Goal: Task Accomplishment & Management: Use online tool/utility

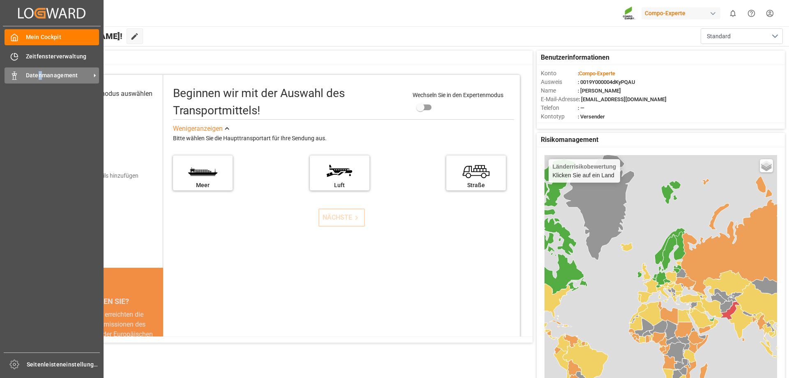
click at [40, 75] on font "Datenmanagement" at bounding box center [52, 75] width 52 height 7
click at [55, 73] on font "Datenmanagement" at bounding box center [52, 75] width 52 height 7
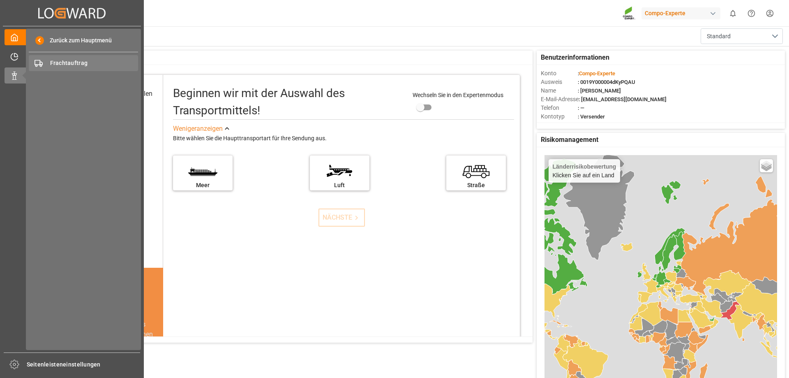
click at [79, 60] on span "Frachtauftrag" at bounding box center [94, 63] width 88 height 9
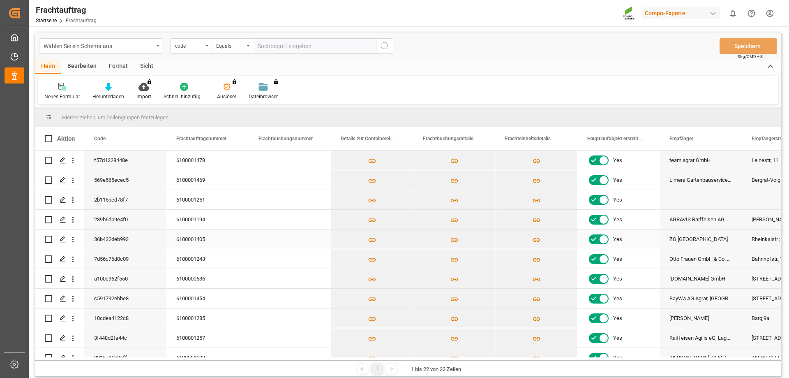
scroll to position [123, 0]
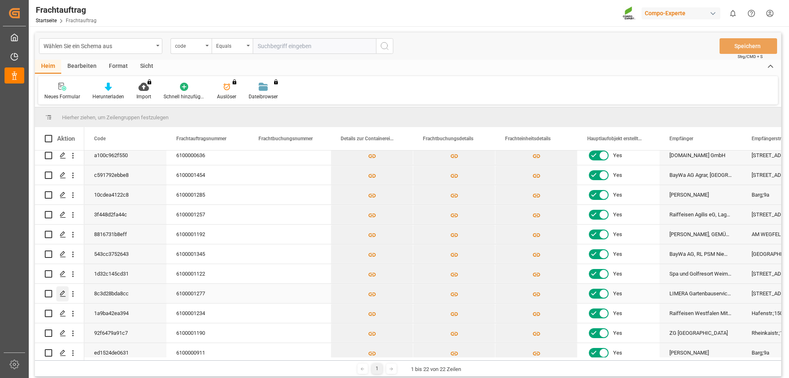
click at [60, 294] on polygon "Drücken Sie die LEERTASTE, um diese Zeile auszuwählen." at bounding box center [62, 293] width 4 height 4
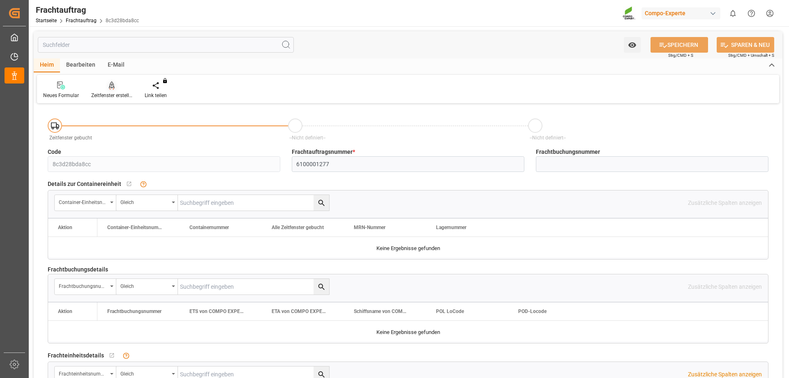
click at [107, 91] on div "Zeitfenster erstellen" at bounding box center [111, 90] width 53 height 18
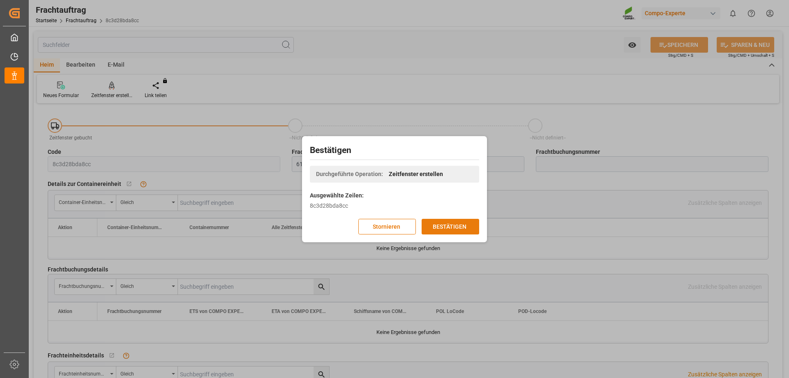
click at [457, 222] on font "BESTÄTIGEN" at bounding box center [450, 226] width 34 height 9
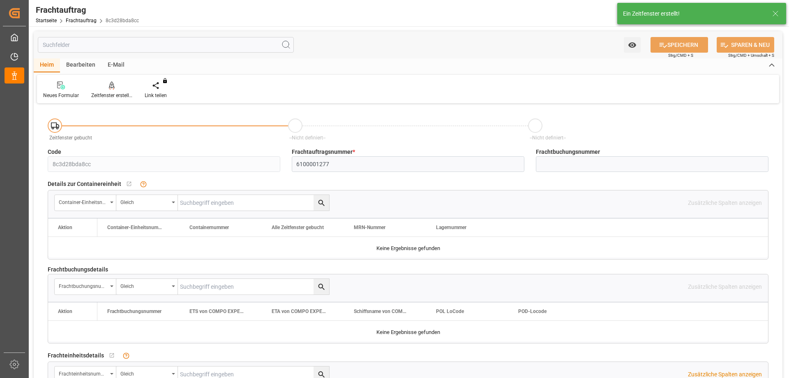
scroll to position [205, 0]
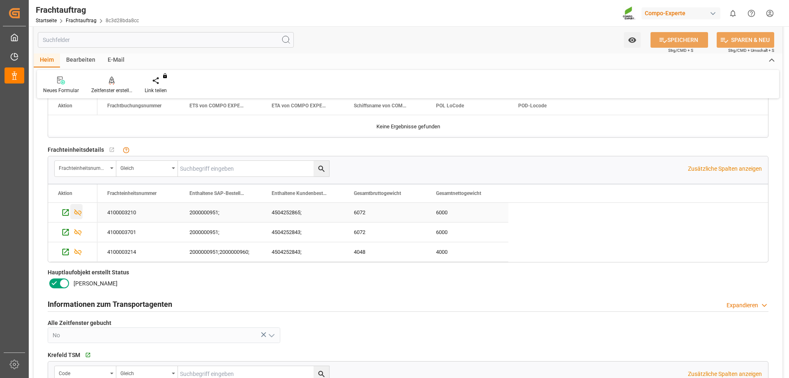
click at [79, 211] on icon "Drücken Sie die LEERTASTE, um diese Zeile auszuwählen." at bounding box center [77, 212] width 7 height 7
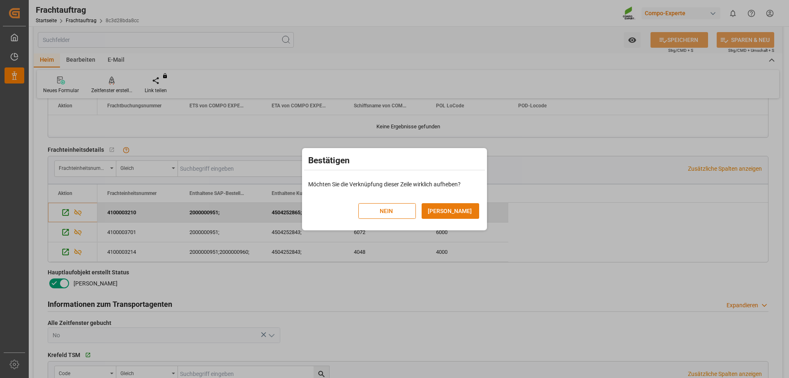
click at [461, 205] on button "[PERSON_NAME]" at bounding box center [450, 211] width 58 height 16
click at [453, 212] on font "[PERSON_NAME]" at bounding box center [450, 210] width 44 height 7
click at [451, 212] on font "[PERSON_NAME]" at bounding box center [450, 210] width 44 height 7
click at [456, 209] on button "[PERSON_NAME]" at bounding box center [450, 211] width 58 height 16
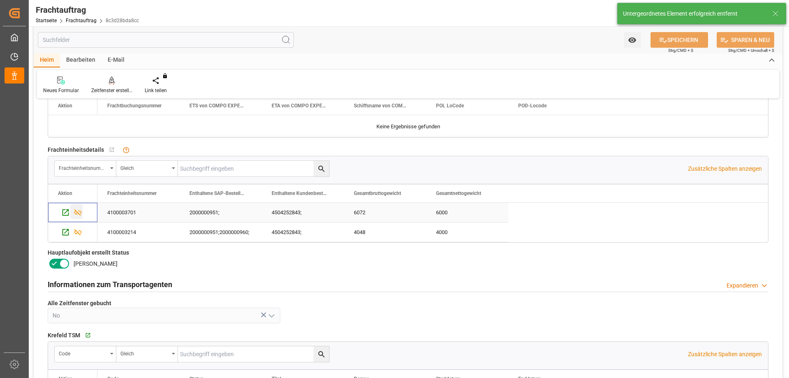
click at [77, 207] on div "Drücken Sie die LEERTASTE, um diese Zeile auszuwählen." at bounding box center [76, 211] width 12 height 15
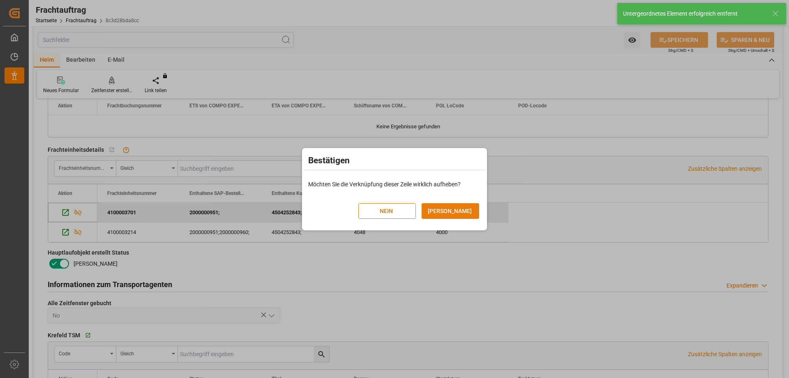
click at [454, 209] on button "[PERSON_NAME]" at bounding box center [450, 211] width 58 height 16
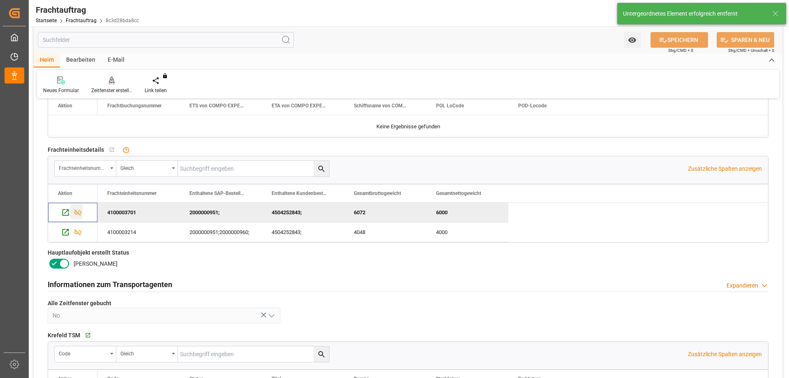
click at [80, 210] on icon "Press SPACE to deselect this row." at bounding box center [78, 212] width 9 height 9
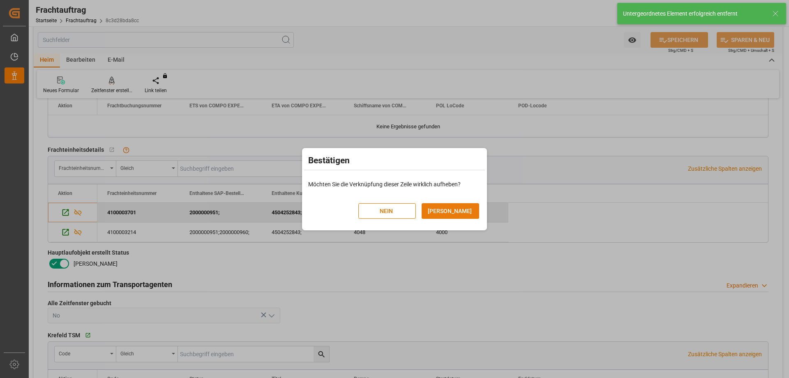
click at [465, 208] on button "[PERSON_NAME]" at bounding box center [450, 211] width 58 height 16
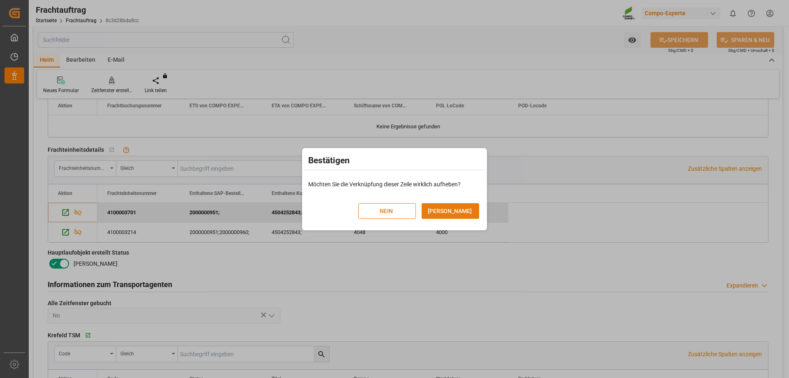
click at [455, 211] on button "[PERSON_NAME]" at bounding box center [450, 211] width 58 height 16
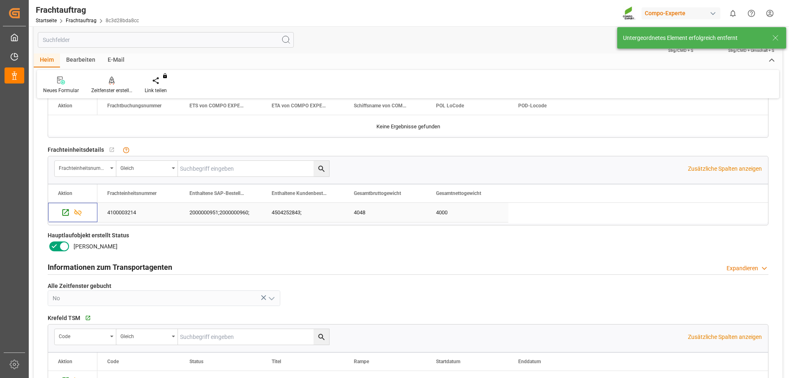
click at [79, 211] on icon "Drücken Sie die LEERTASTE, um diese Zeile auszuwählen." at bounding box center [77, 212] width 7 height 7
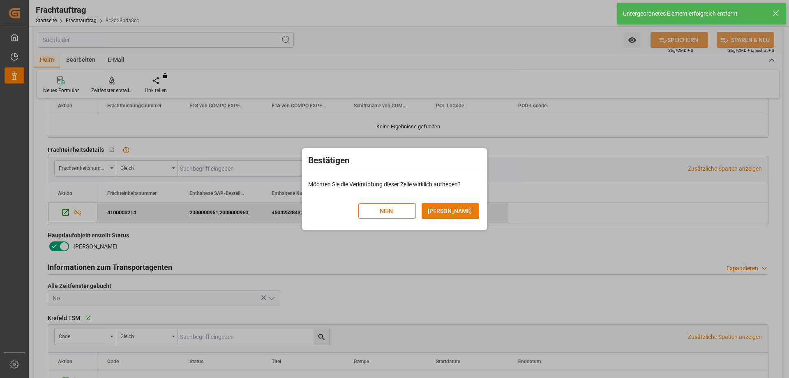
click at [440, 215] on button "[PERSON_NAME]" at bounding box center [450, 211] width 58 height 16
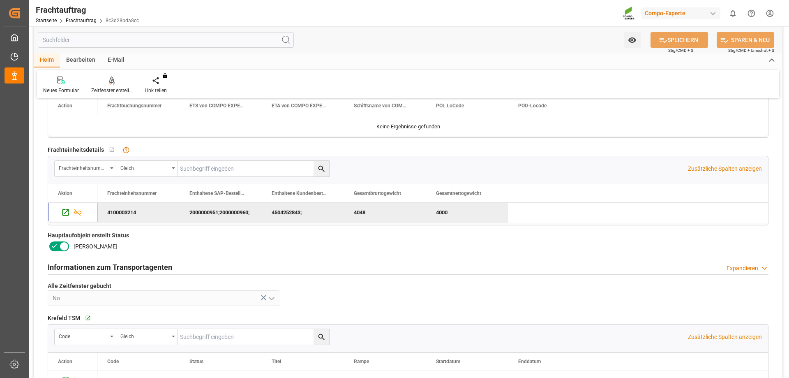
click at [283, 252] on div "Hauptlaufobjekt erstellt Status Ja" at bounding box center [164, 242] width 244 height 28
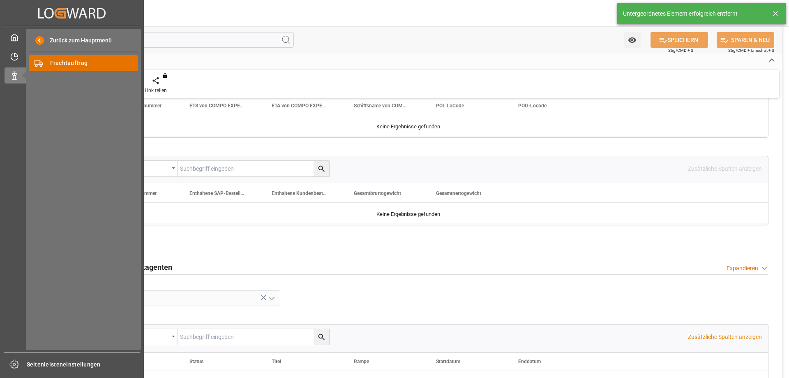
click at [71, 64] on font "Frachtauftrag" at bounding box center [69, 63] width 38 height 7
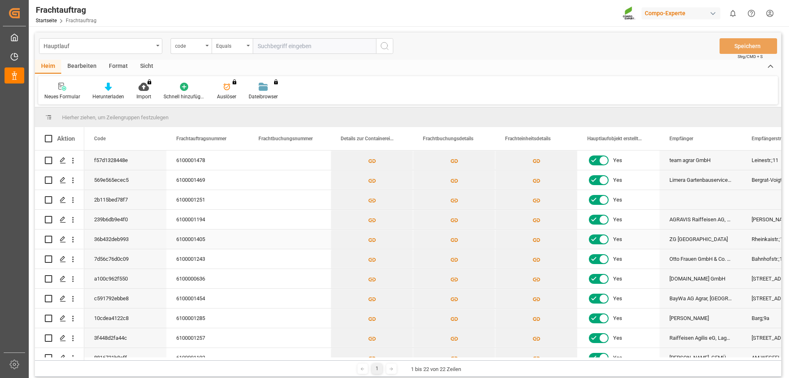
scroll to position [123, 0]
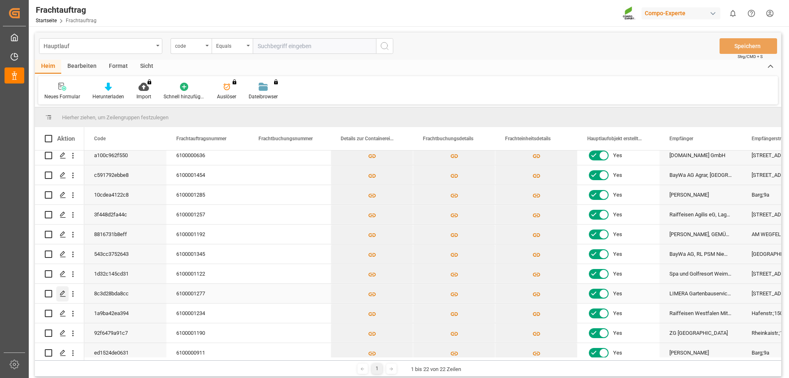
click at [61, 292] on icon "Drücken Sie die LEERTASTE, um diese Zeile auszuwählen." at bounding box center [63, 293] width 7 height 7
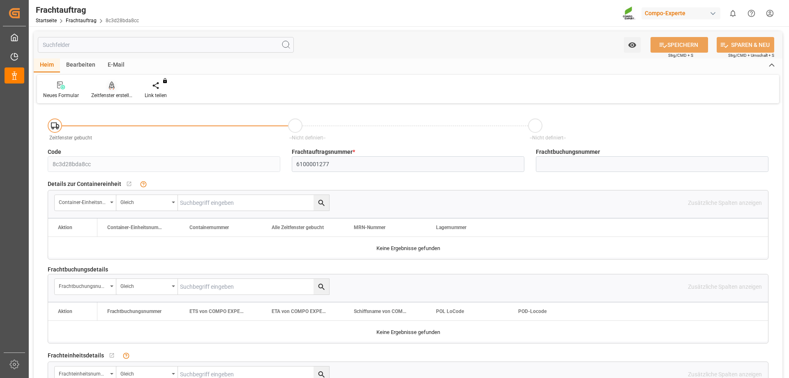
click at [110, 94] on font "Zeitfenster erstellen" at bounding box center [112, 95] width 43 height 6
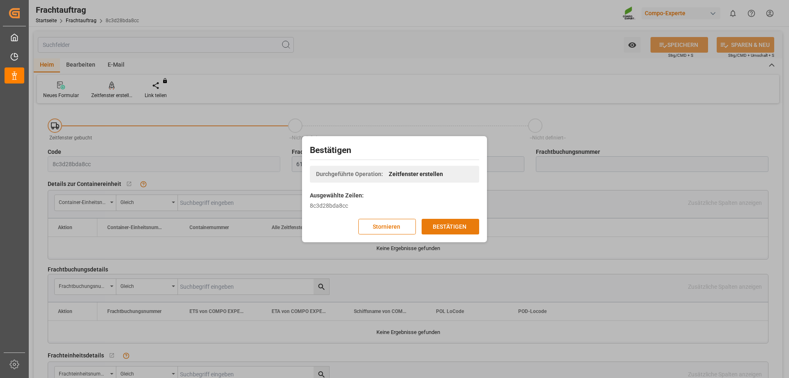
click at [445, 227] on font "BESTÄTIGEN" at bounding box center [450, 226] width 34 height 7
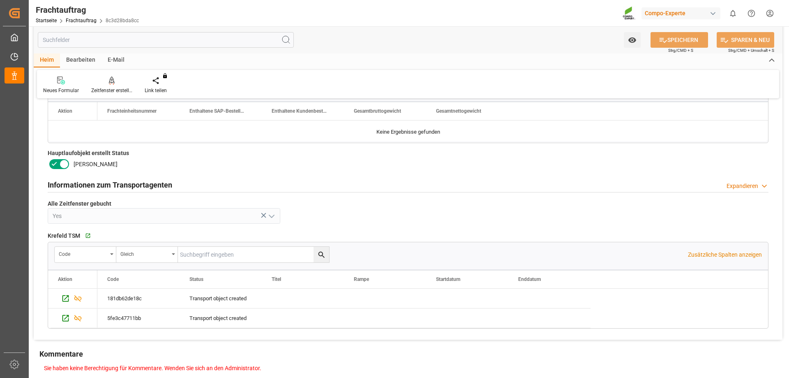
scroll to position [422, 0]
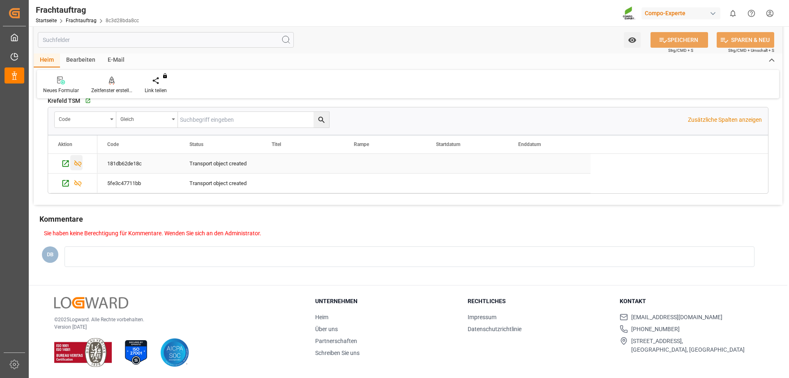
click at [79, 162] on icon "Drücken Sie die LEERTASTE, um diese Zeile auszuwählen." at bounding box center [78, 163] width 9 height 9
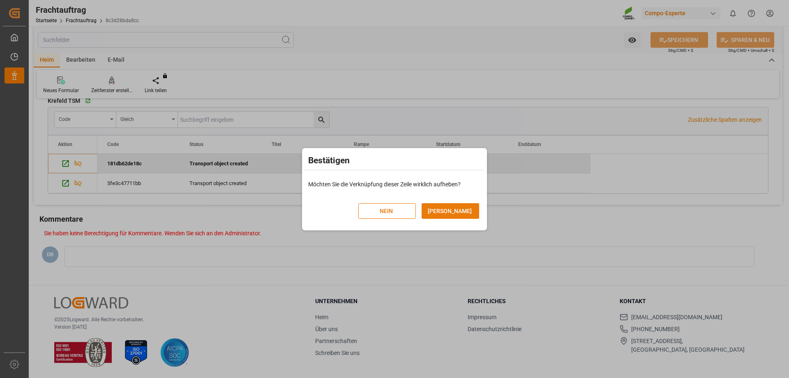
click at [437, 210] on button "[PERSON_NAME]" at bounding box center [450, 211] width 58 height 16
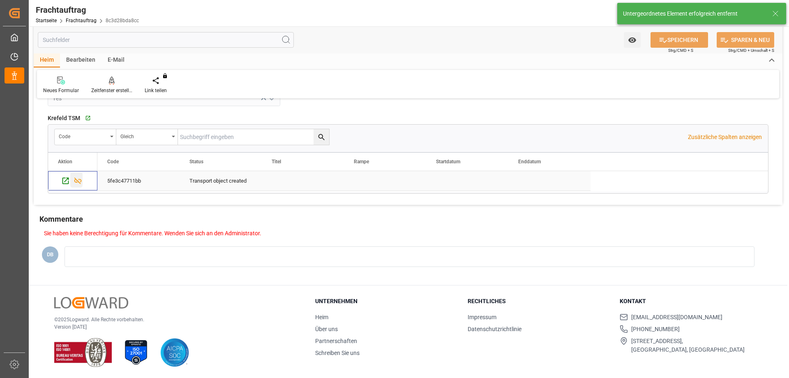
click at [80, 181] on icon "Drücken Sie die LEERTASTE, um diese Zeile auszuwählen." at bounding box center [78, 180] width 9 height 9
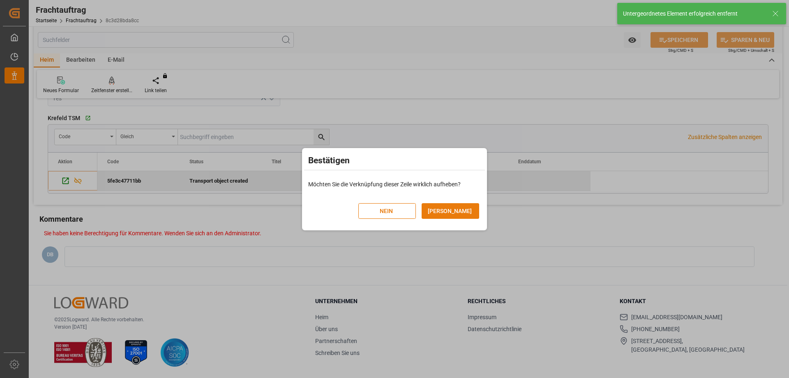
click at [461, 209] on button "[PERSON_NAME]" at bounding box center [450, 211] width 58 height 16
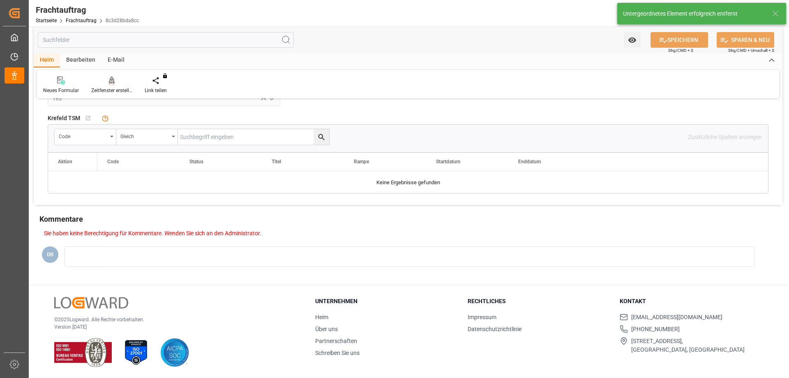
click at [111, 83] on icon at bounding box center [112, 80] width 6 height 8
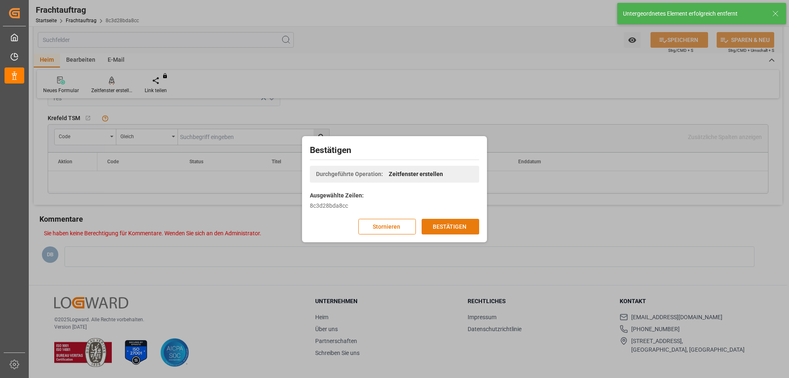
click at [459, 224] on font "BESTÄTIGEN" at bounding box center [450, 226] width 34 height 7
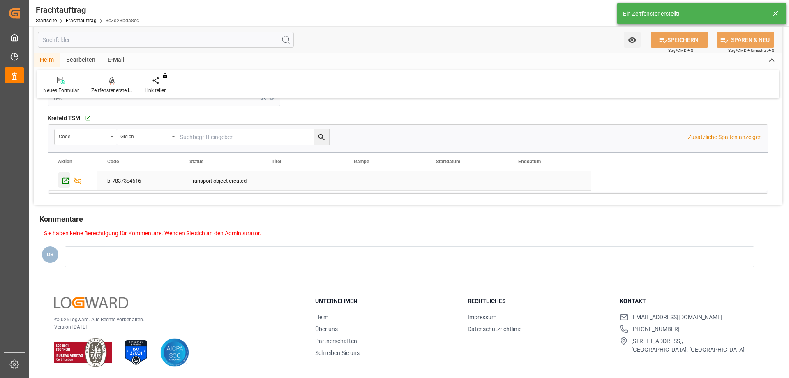
click at [67, 180] on icon "Drücken Sie die LEERTASTE, um diese Zeile auszuwählen." at bounding box center [65, 180] width 9 height 9
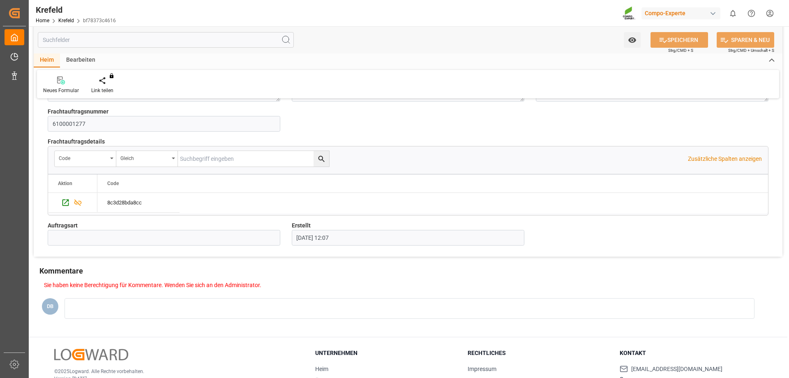
scroll to position [627, 0]
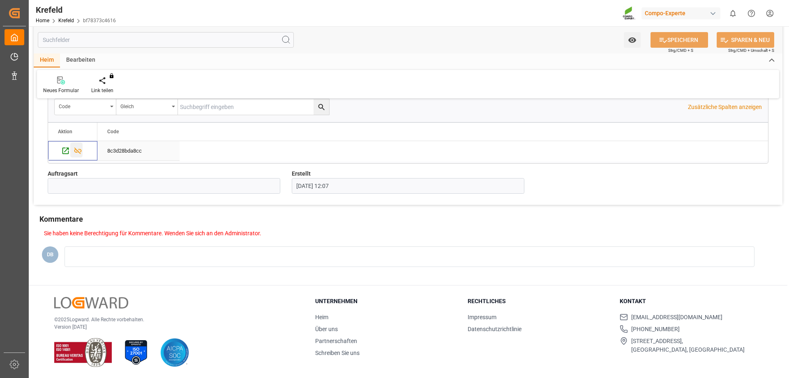
click at [80, 153] on icon "Drücken Sie die LEERTASTE, um diese Zeile auszuwählen." at bounding box center [77, 150] width 7 height 7
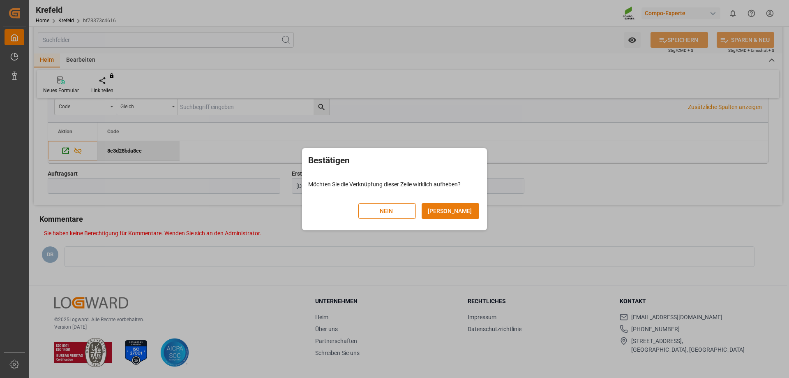
click at [446, 212] on font "[PERSON_NAME]" at bounding box center [450, 210] width 44 height 7
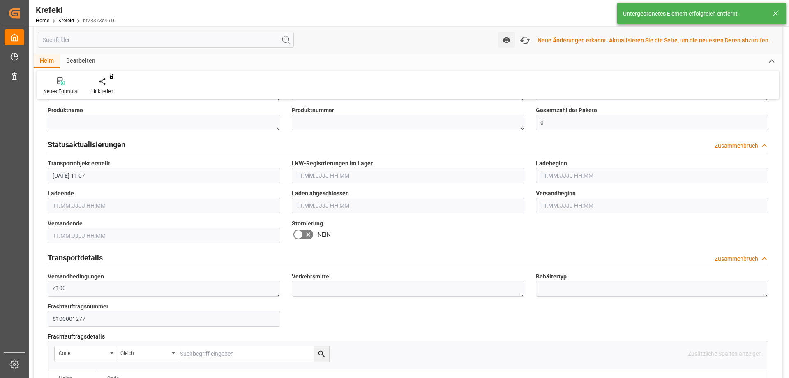
scroll to position [135, 0]
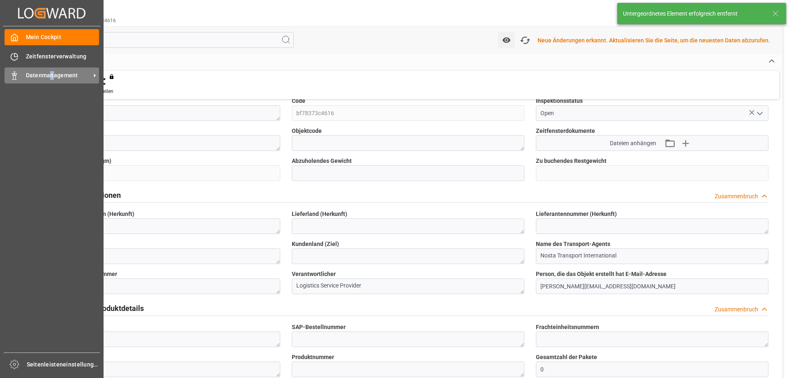
click at [51, 67] on div "Datenmanagement Datenmanagement" at bounding box center [52, 75] width 94 height 16
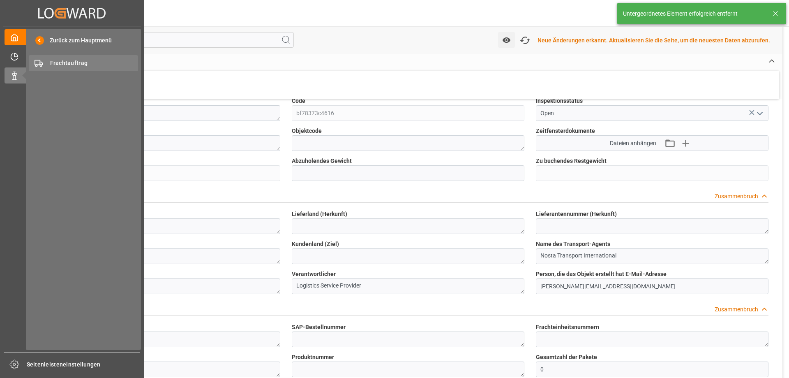
click at [85, 60] on font "Frachtauftrag" at bounding box center [69, 63] width 38 height 7
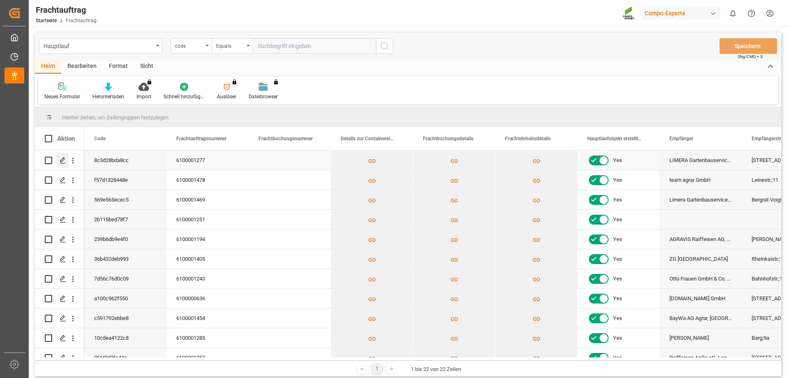
click at [60, 157] on icon "Drücken Sie die LEERTASTE, um diese Zeile auszuwählen." at bounding box center [63, 160] width 7 height 7
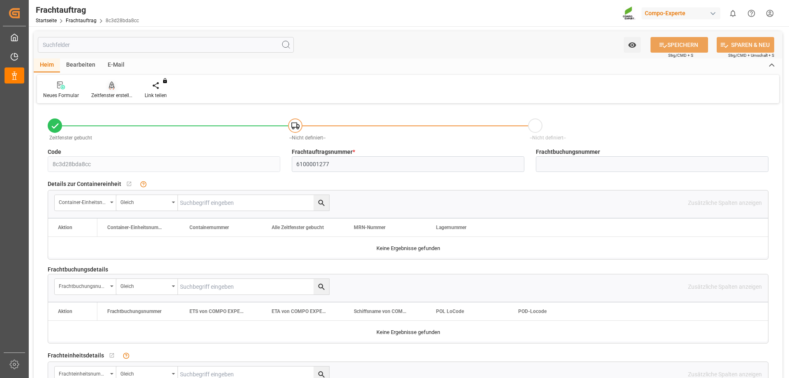
click at [113, 92] on font "Zeitfenster erstellen" at bounding box center [112, 95] width 43 height 6
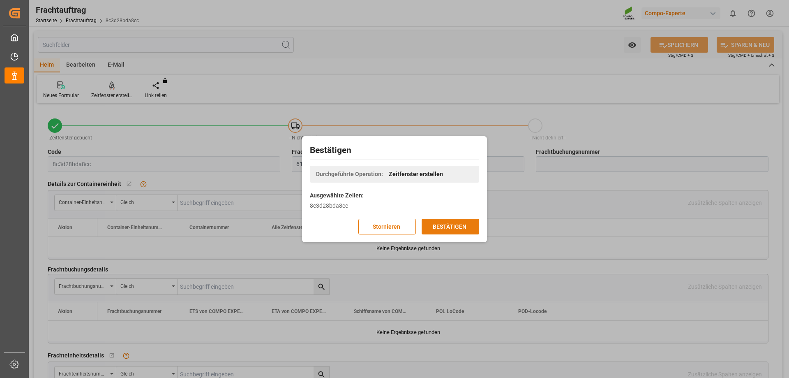
click at [445, 228] on font "BESTÄTIGEN" at bounding box center [450, 226] width 34 height 7
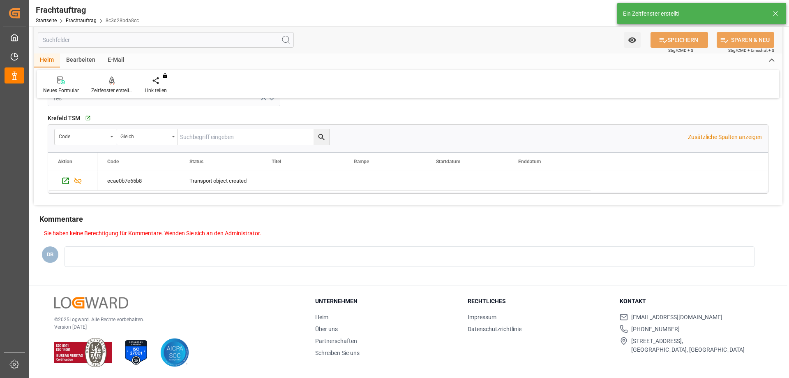
scroll to position [159, 0]
